Goal: Book appointment/travel/reservation

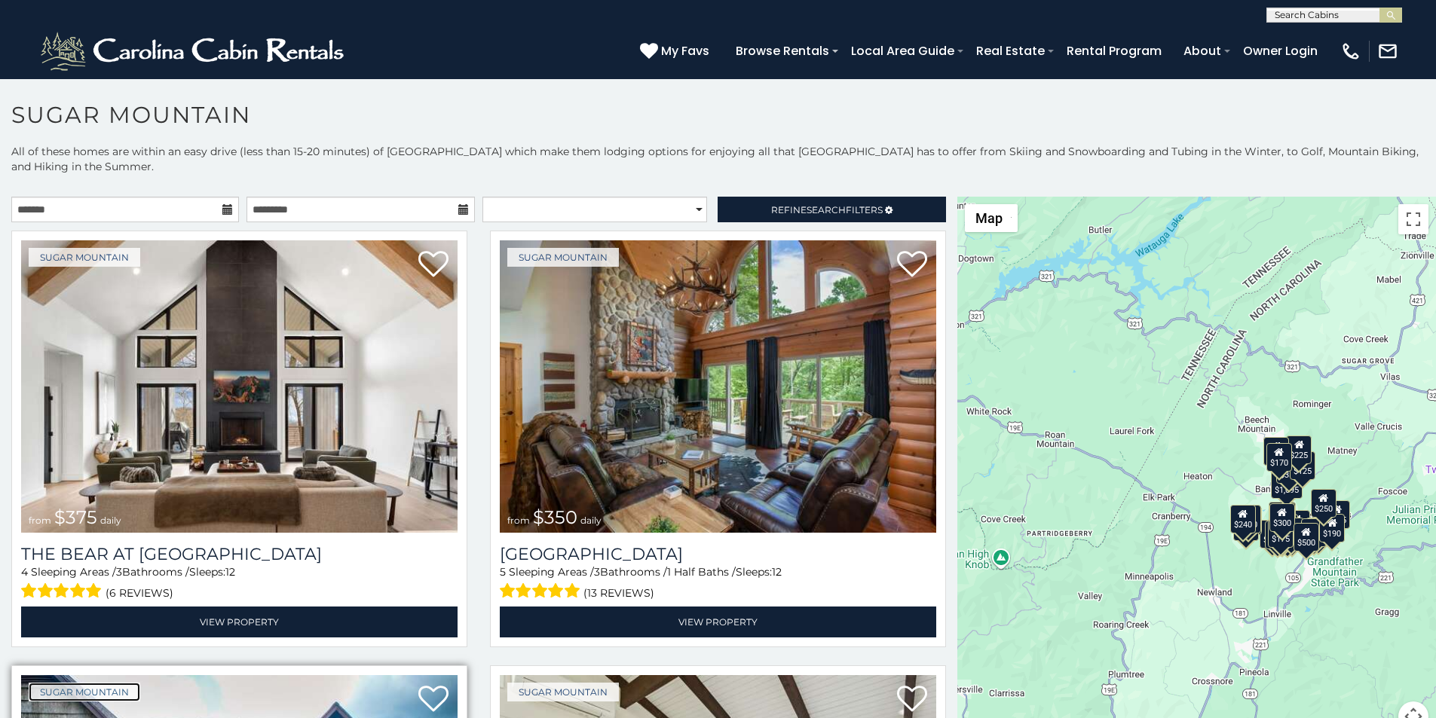
click at [44, 683] on link "Sugar Mountain" at bounding box center [85, 692] width 112 height 19
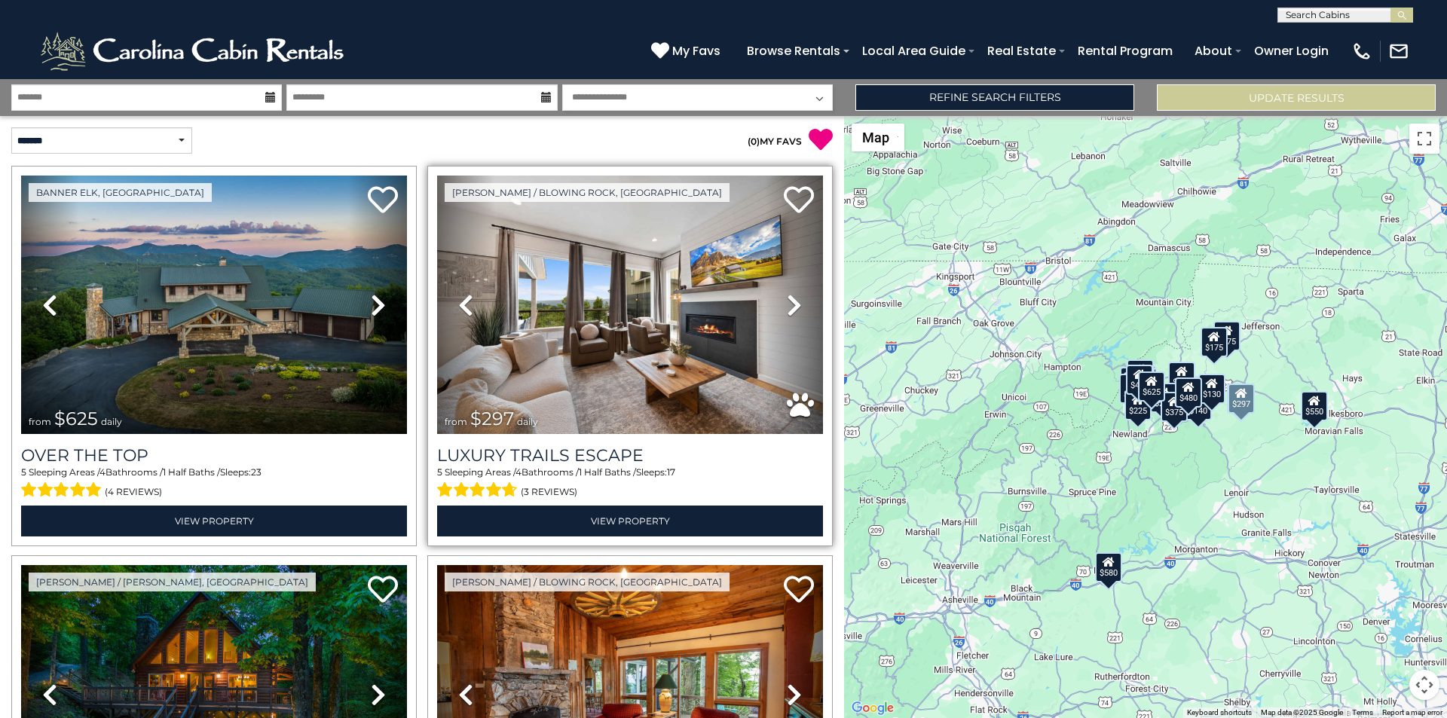
click at [624, 434] on div "Luxury Trails Escape 5 Sleeping Areas / 4 Bathrooms / 1 Half Baths / Sleeps: 17…" at bounding box center [630, 485] width 386 height 103
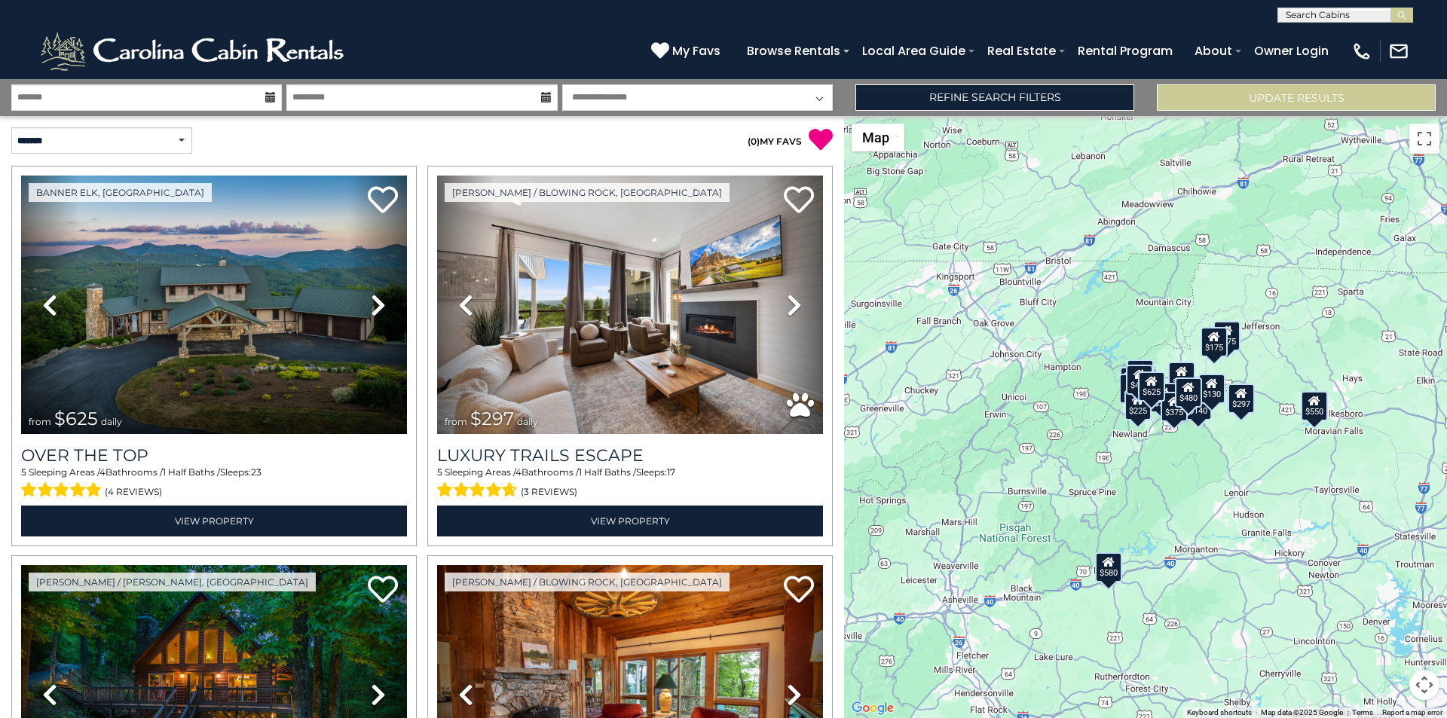
scroll to position [527, 0]
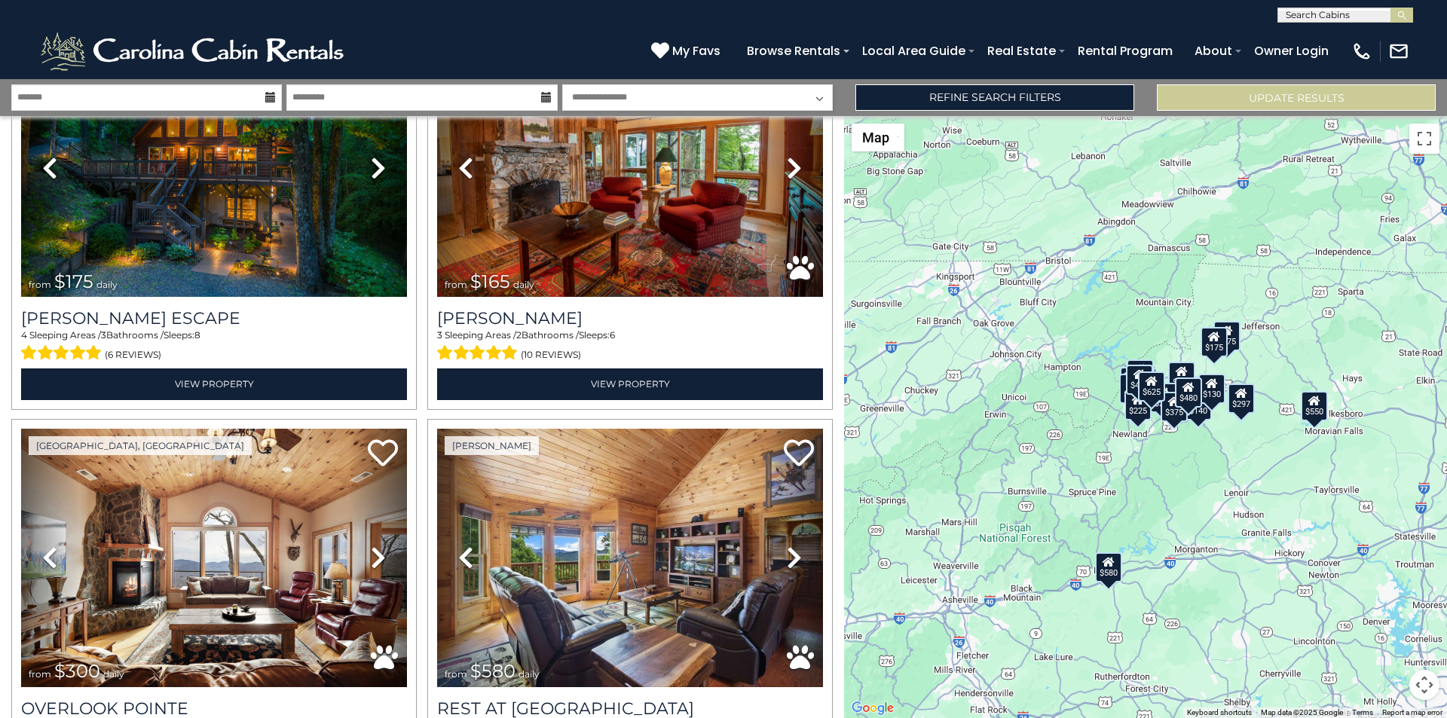
click at [1446, 387] on div "$625 $297 $175 $165 $300 $580 $290 $424 $395 $270 $185 $265 $230 $550 $349 $230…" at bounding box center [1145, 417] width 603 height 602
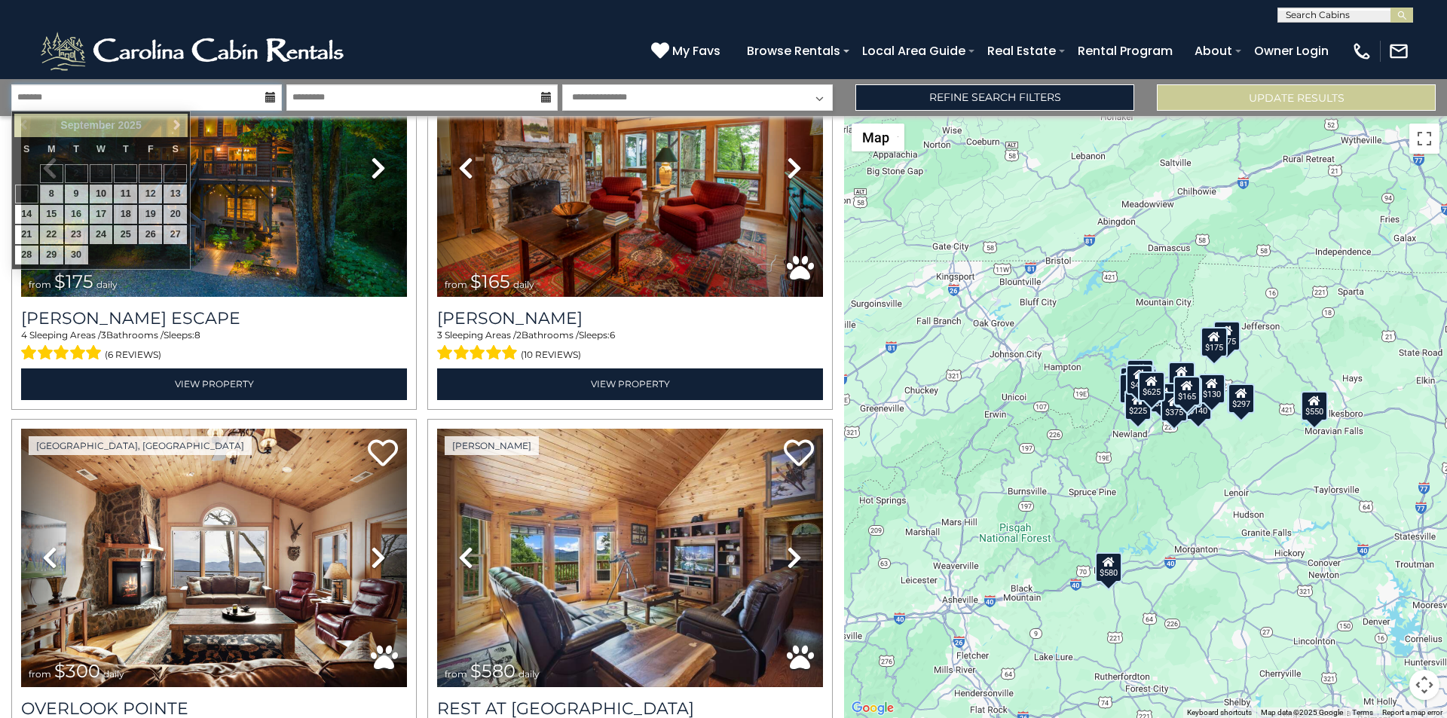
click at [58, 89] on input "text" at bounding box center [146, 97] width 271 height 26
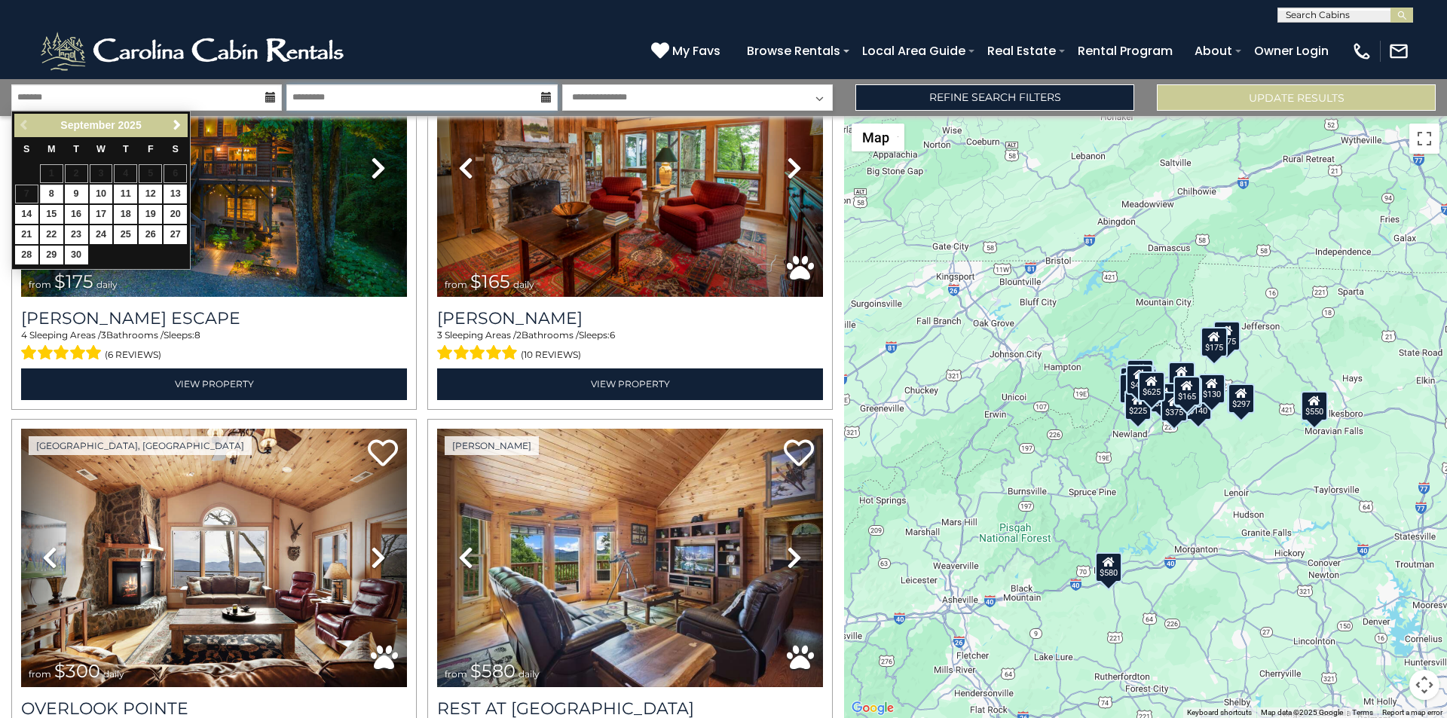
click at [326, 88] on input "text" at bounding box center [421, 97] width 271 height 26
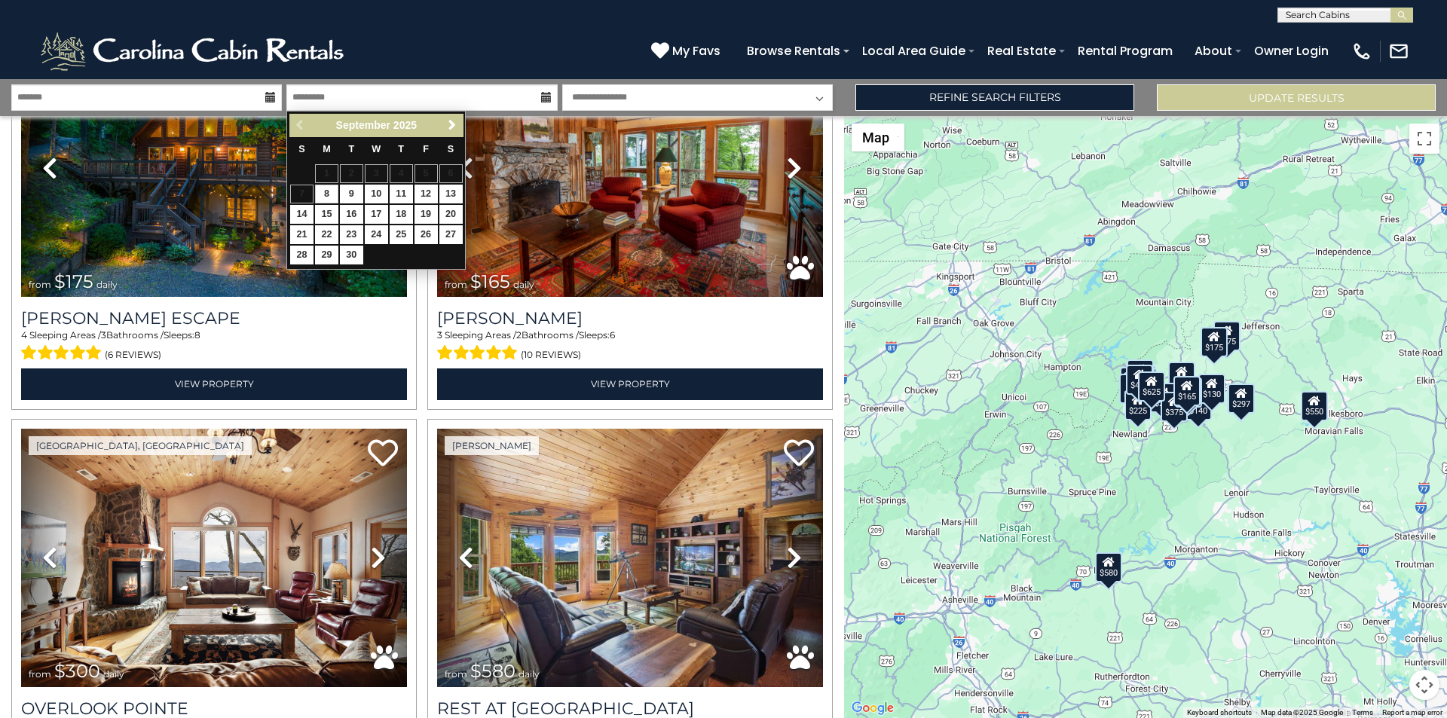
click at [607, 87] on select "**********" at bounding box center [697, 97] width 271 height 26
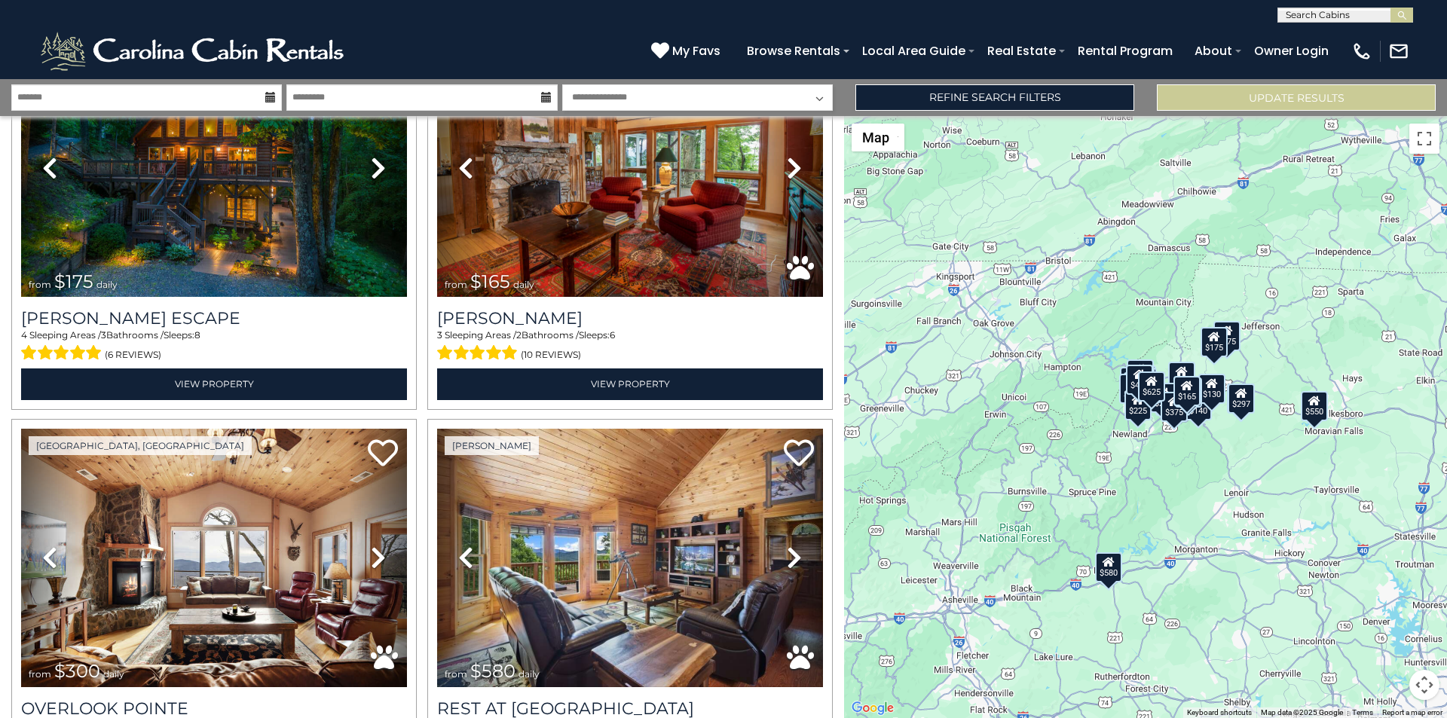
click at [612, 100] on select "**********" at bounding box center [697, 97] width 271 height 26
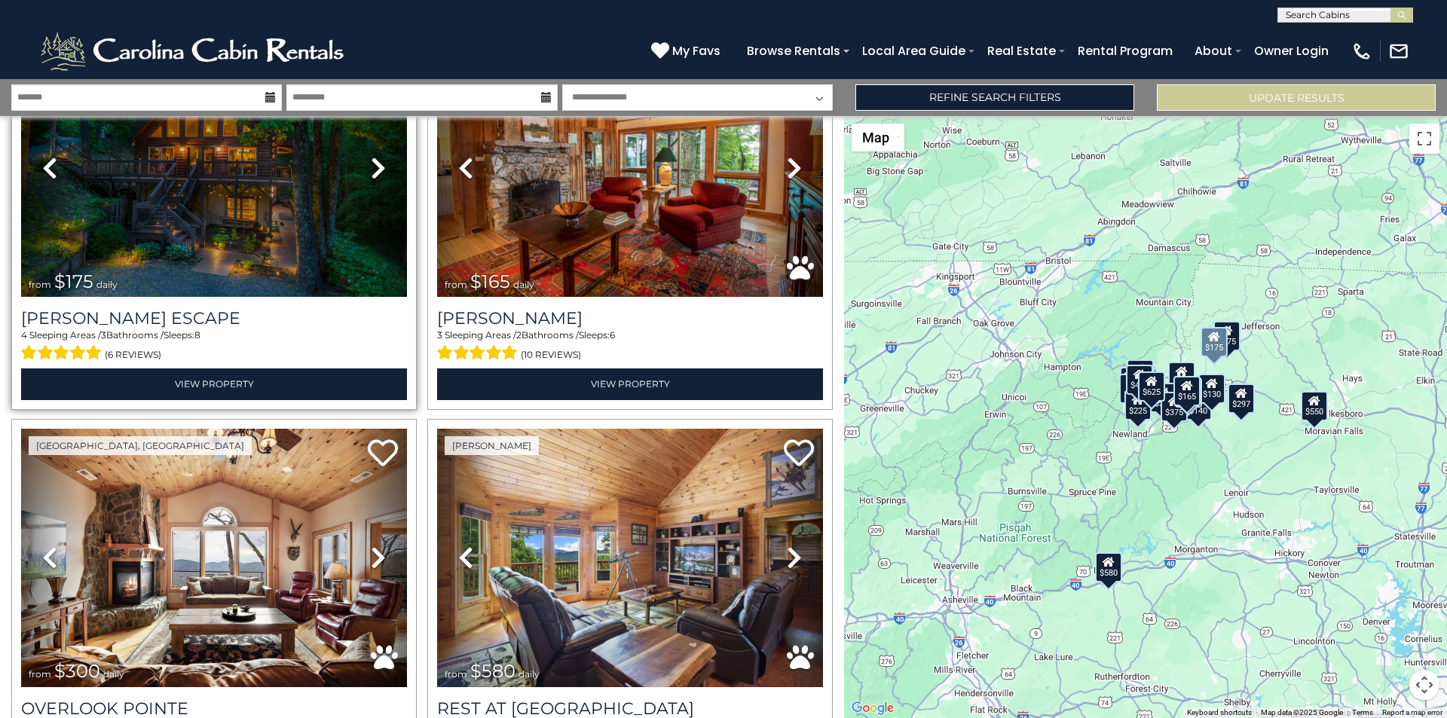
click at [41, 133] on link "Previous" at bounding box center [50, 167] width 58 height 259
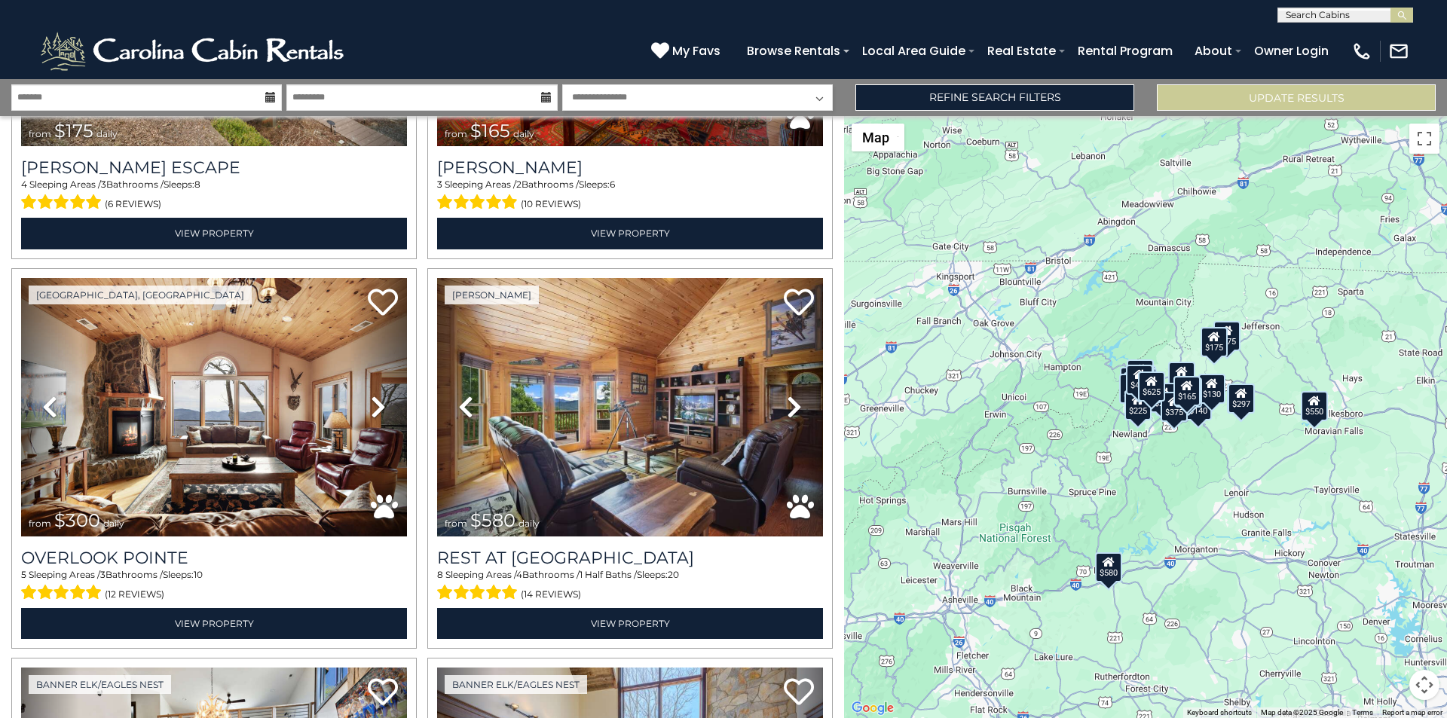
scroll to position [708, 0]
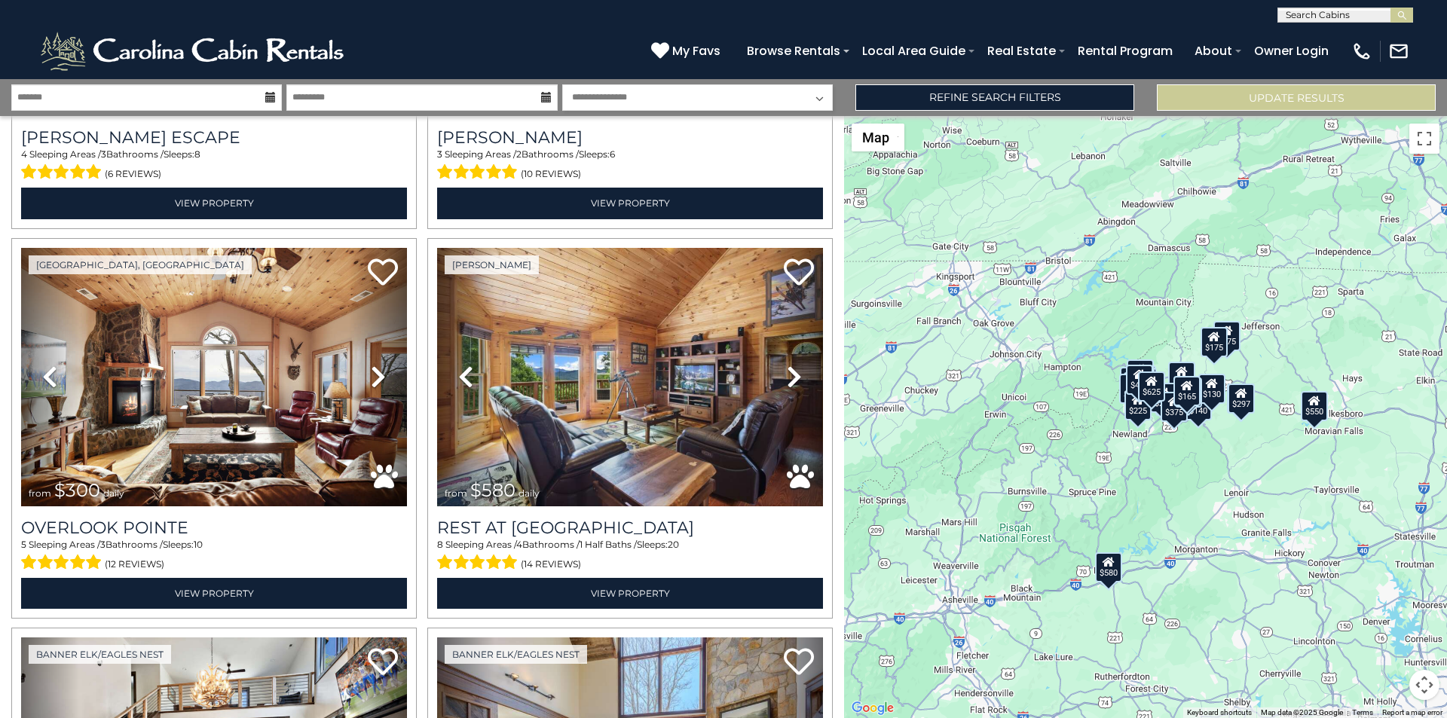
click at [1394, 10] on button "submit" at bounding box center [1402, 15] width 23 height 15
